Goal: Information Seeking & Learning: Check status

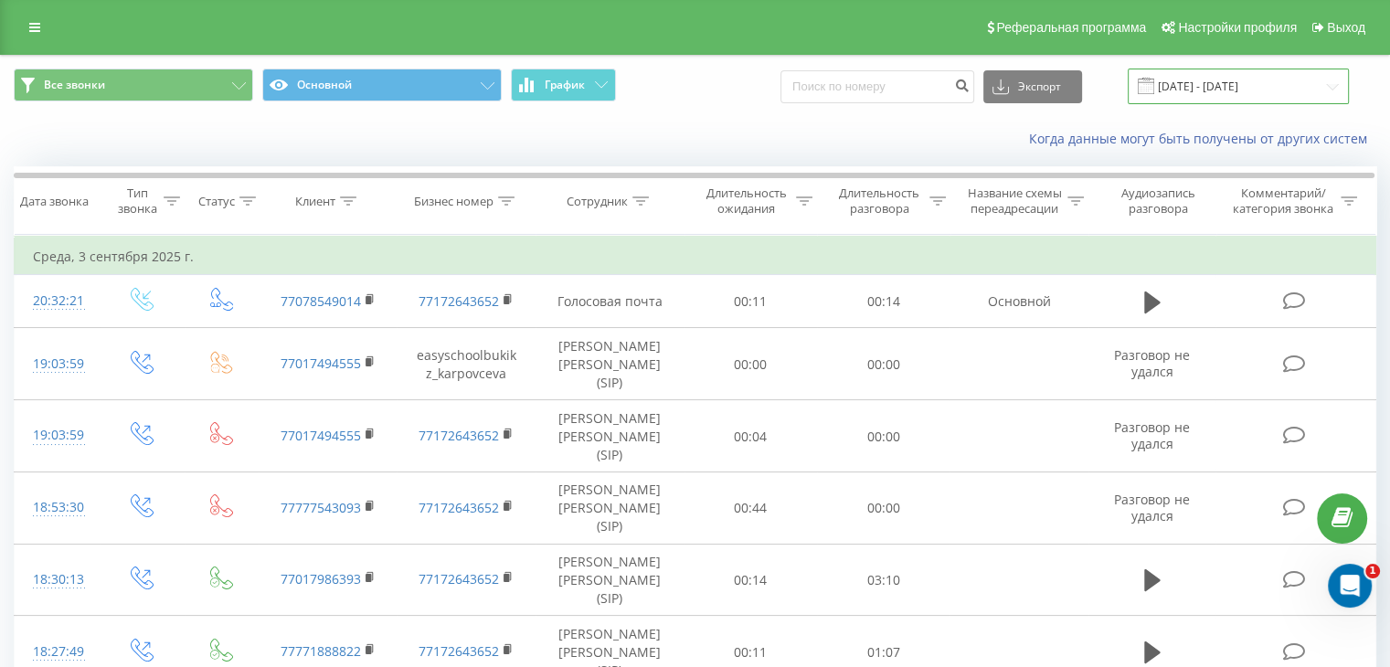
click at [1330, 82] on input "[DATE] - [DATE]" at bounding box center [1238, 87] width 221 height 36
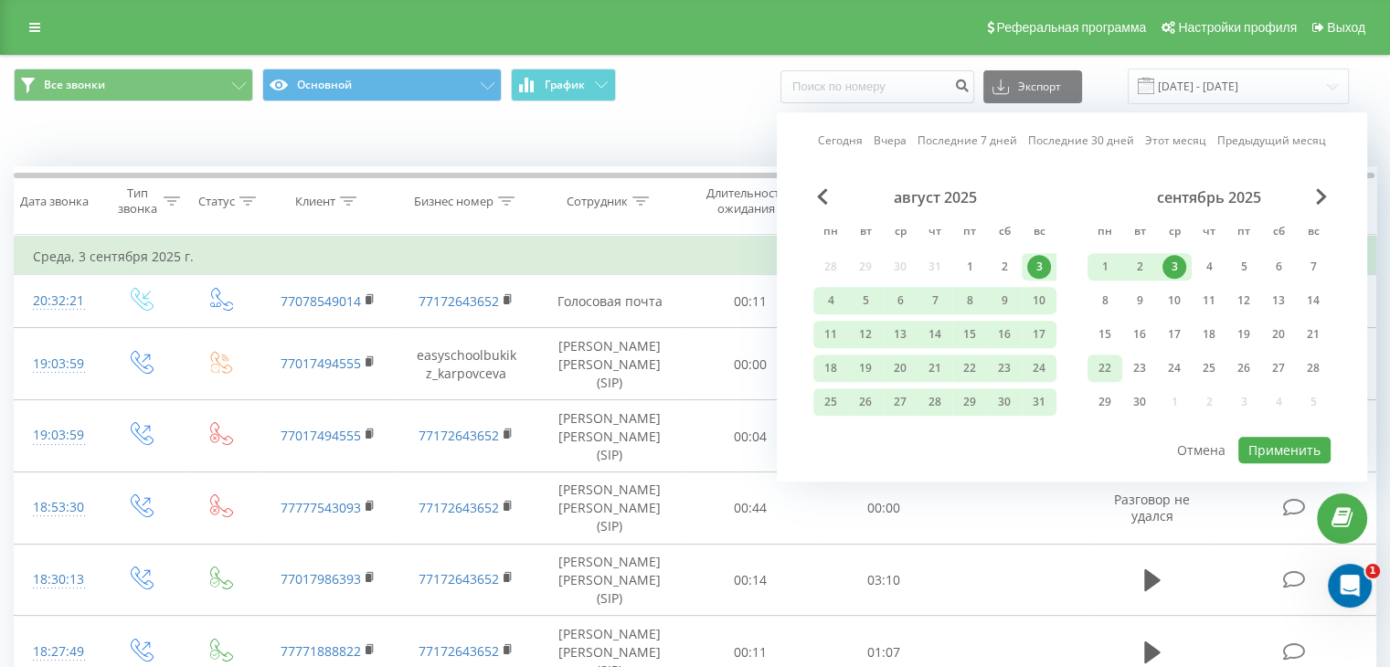
click at [1107, 365] on font "22" at bounding box center [1104, 368] width 13 height 16
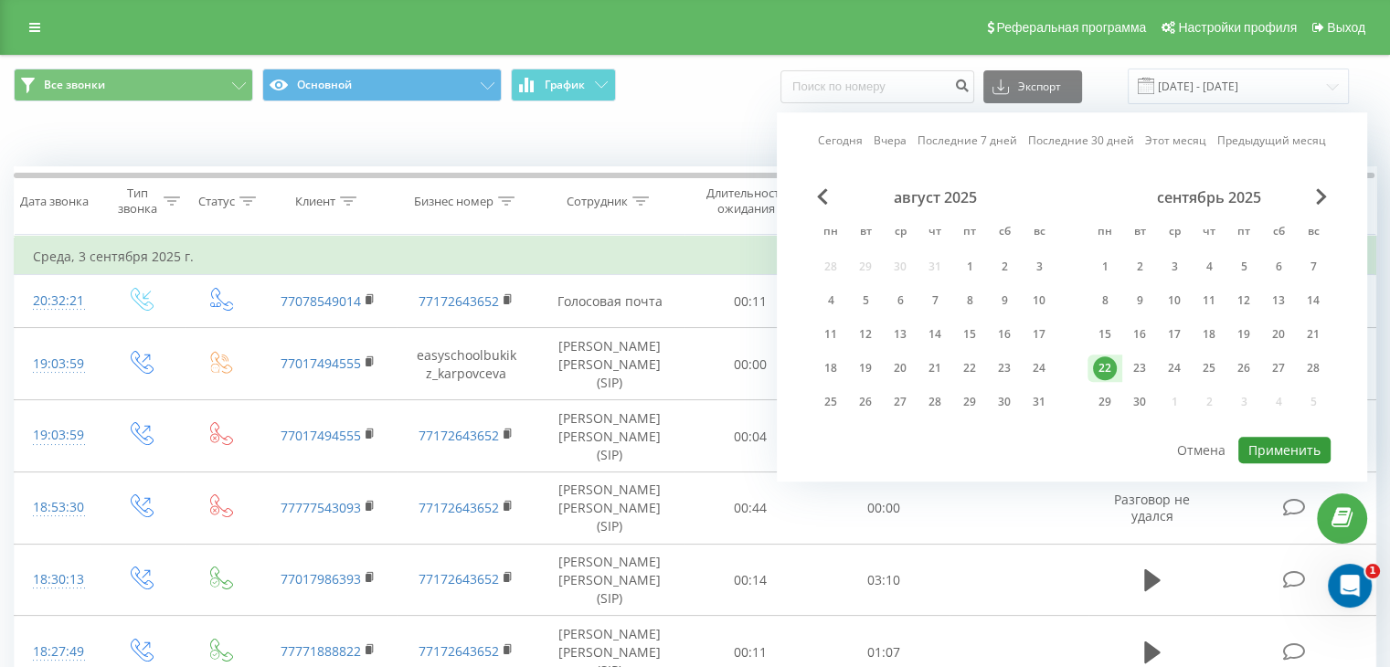
click at [1277, 452] on font "Применить" at bounding box center [1284, 449] width 72 height 17
type input "[DATE] - [DATE]"
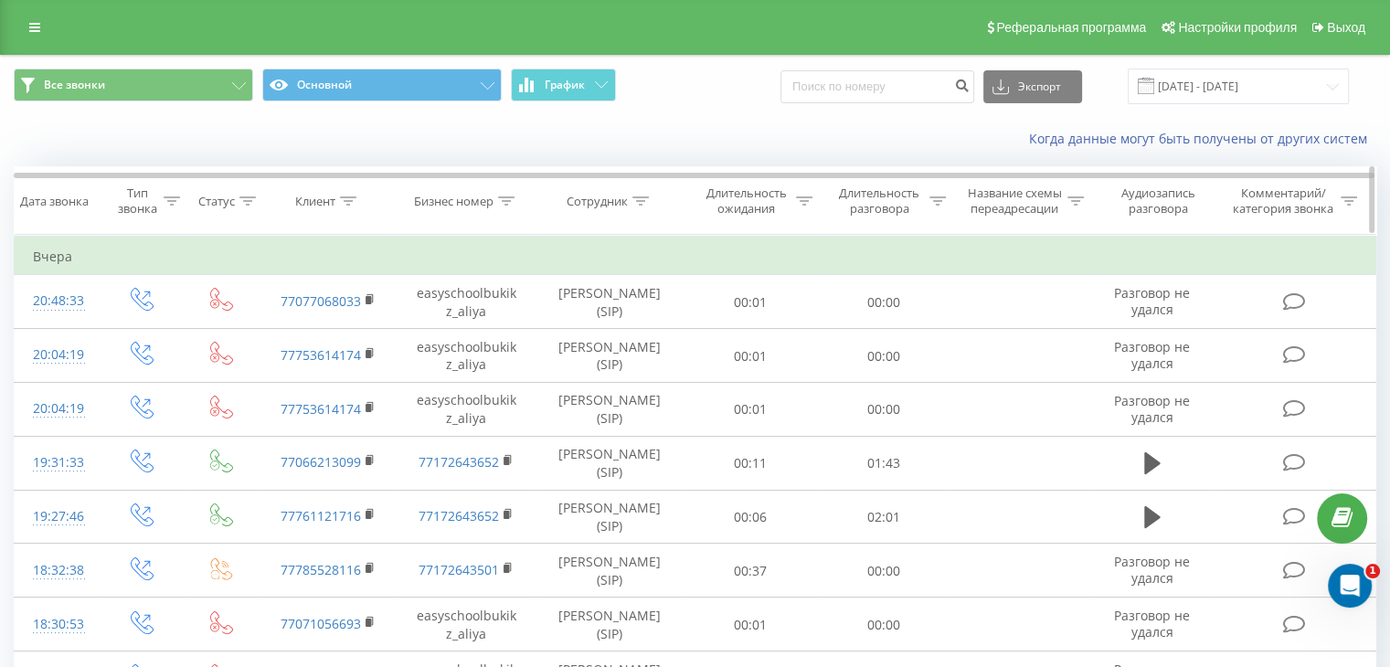
click at [638, 198] on icon at bounding box center [640, 200] width 16 height 9
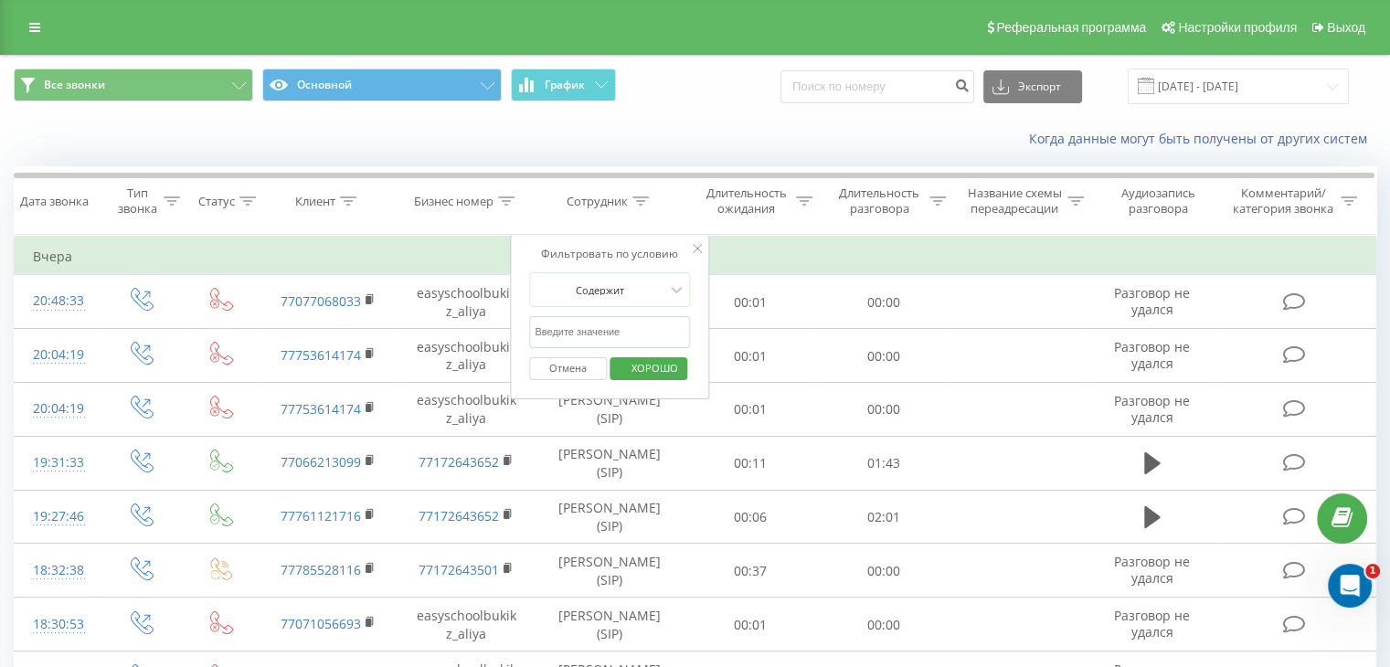
click at [604, 331] on input "text" at bounding box center [609, 332] width 161 height 32
type input "аяулым"
click at [629, 366] on span "ХОРОШО" at bounding box center [654, 368] width 83 height 28
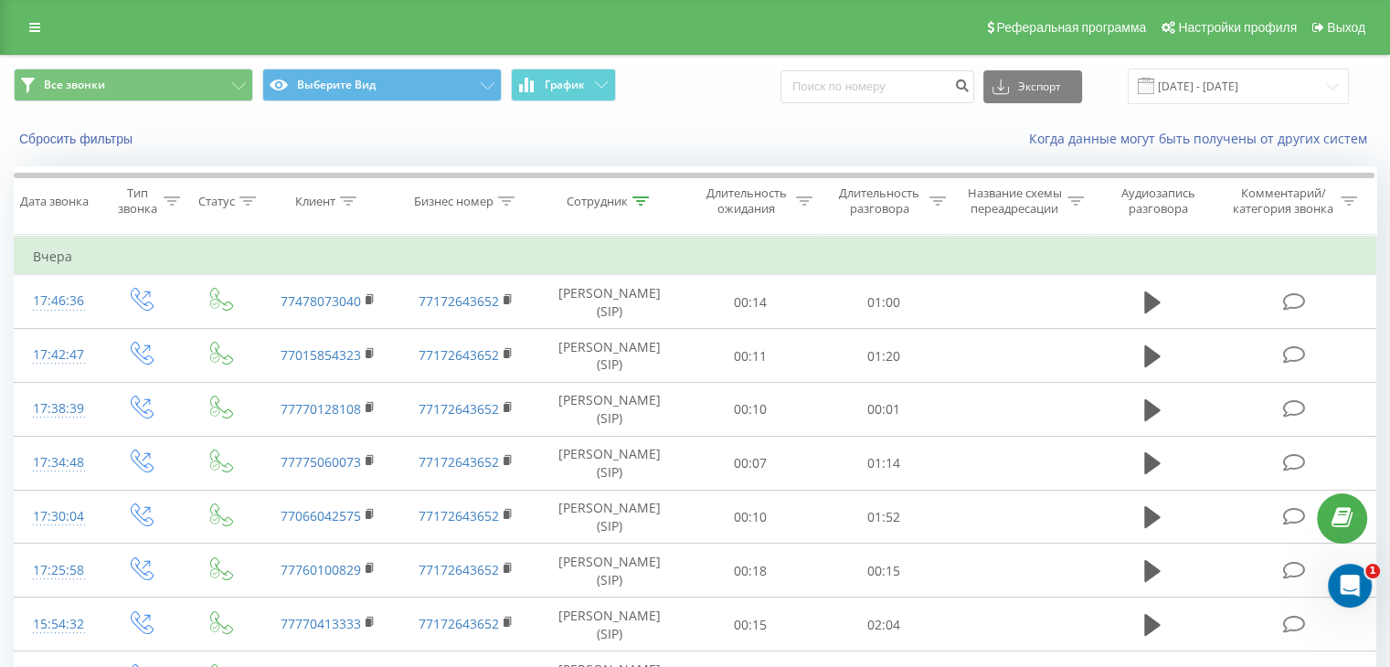
scroll to position [387, 0]
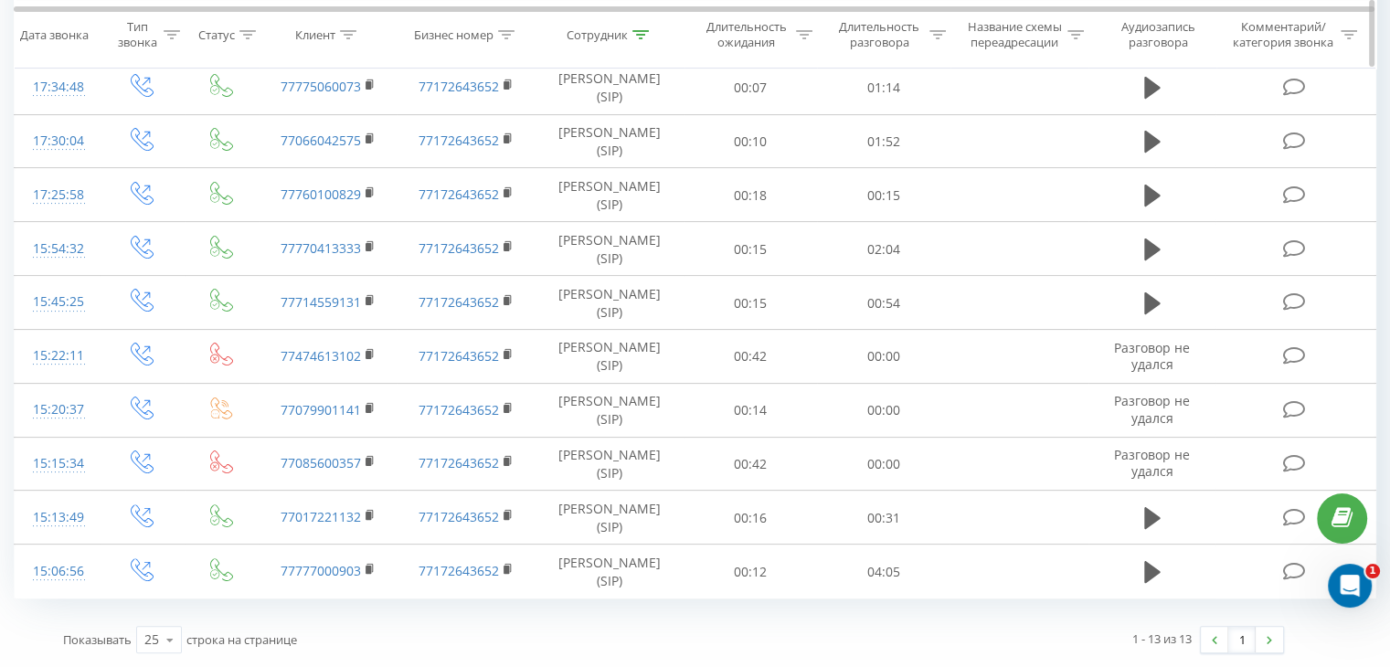
click at [240, 35] on icon at bounding box center [247, 33] width 16 height 9
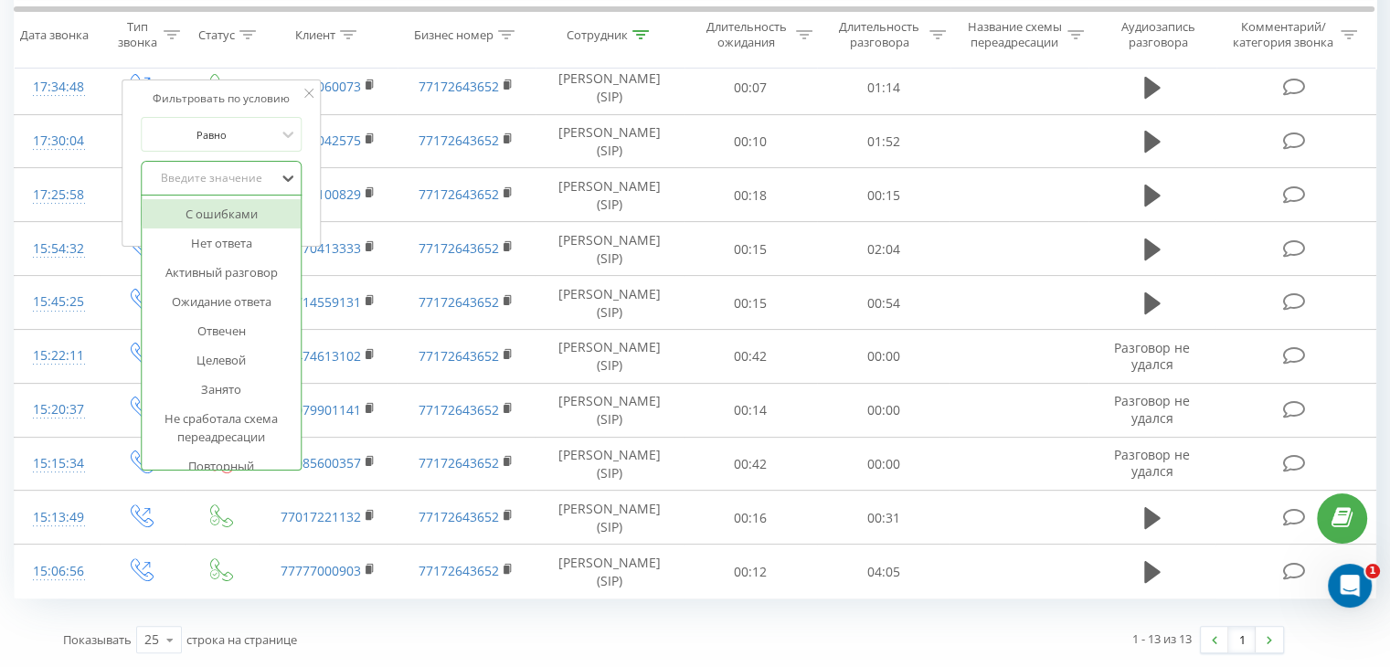
click at [230, 170] on font "Введите значение" at bounding box center [211, 178] width 101 height 16
click at [226, 323] on font "Отвечен" at bounding box center [221, 331] width 48 height 16
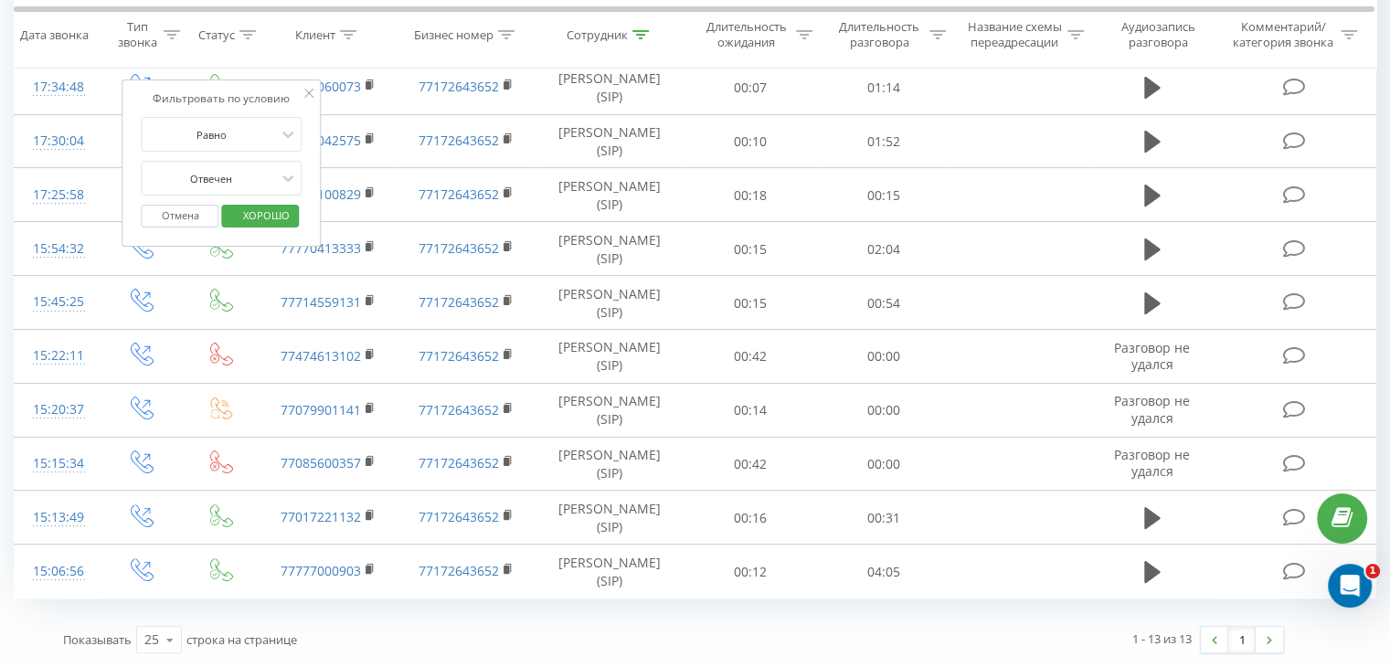
click at [271, 208] on font "ХОРОШО" at bounding box center [266, 215] width 47 height 14
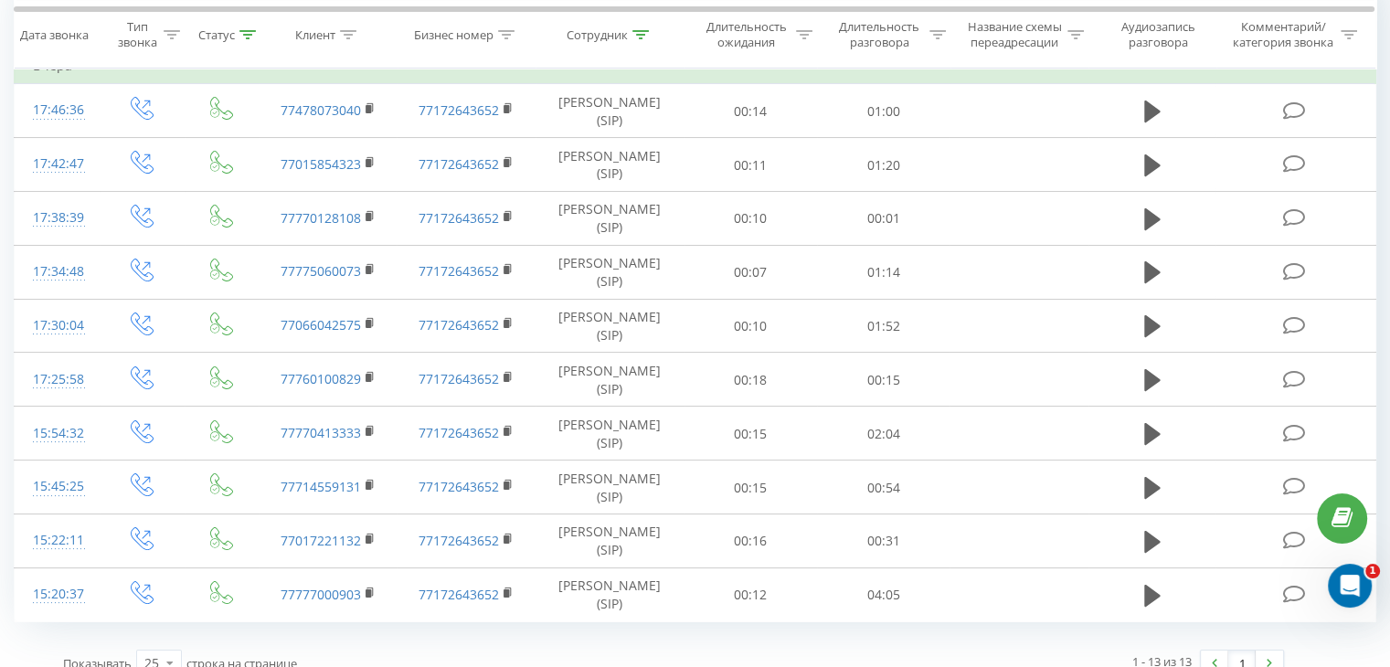
scroll to position [223, 0]
